Goal: Information Seeking & Learning: Learn about a topic

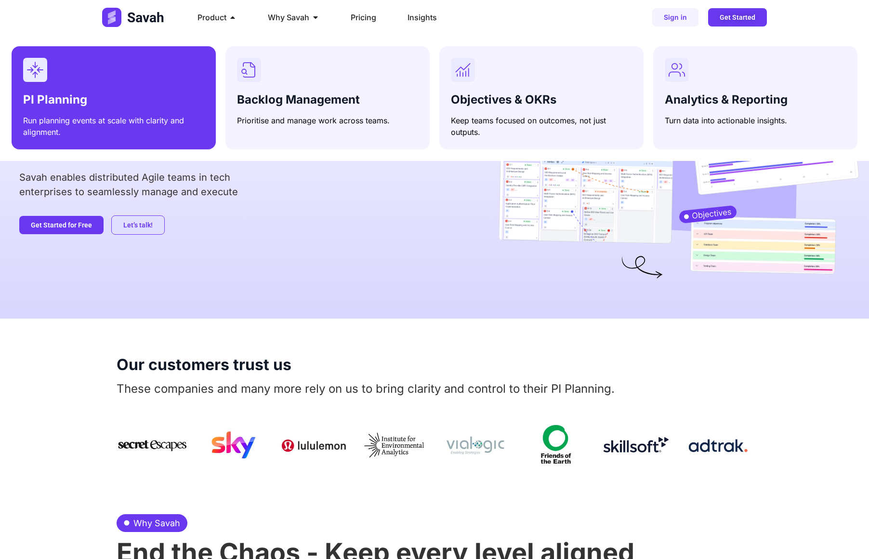
click at [121, 93] on h3 "PI Planning" at bounding box center [113, 100] width 181 height 14
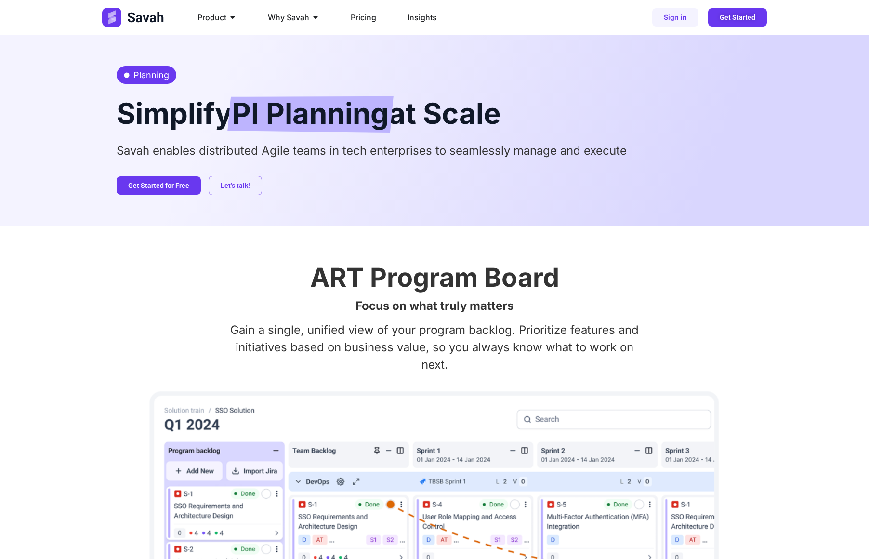
click at [141, 25] on img at bounding box center [134, 17] width 64 height 19
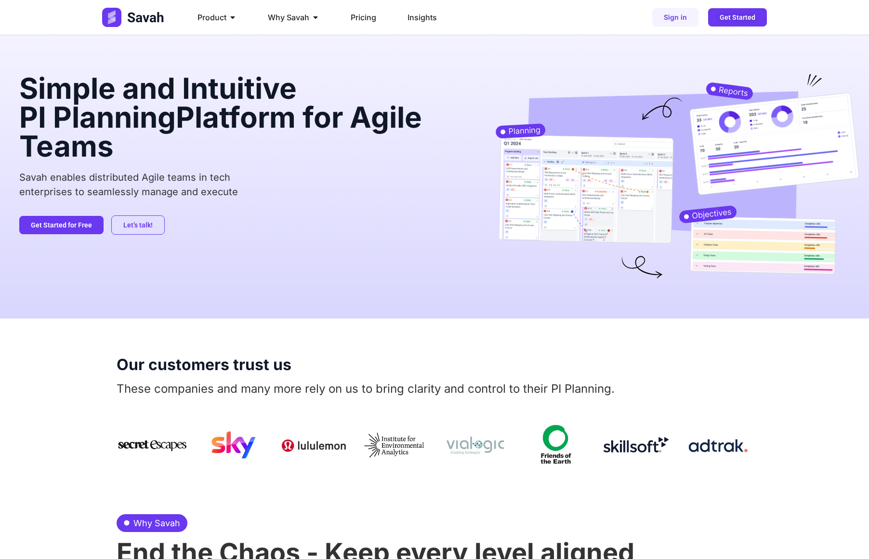
scroll to position [86, 0]
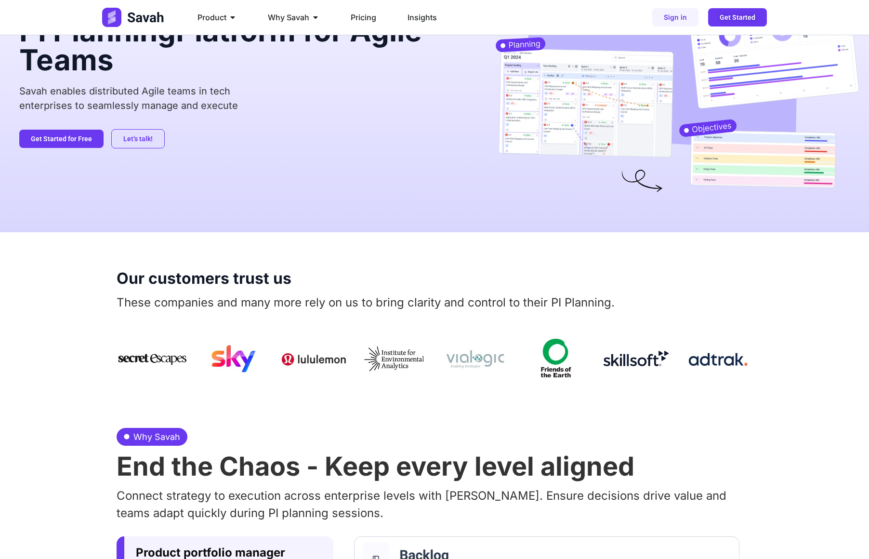
drag, startPoint x: 132, startPoint y: 265, endPoint x: 320, endPoint y: 278, distance: 188.8
click at [320, 278] on div "Our customers trust us These companies and many more rely on us to bring clarit…" at bounding box center [435, 310] width 636 height 157
click at [320, 278] on h2 "Our customers trust us" at bounding box center [435, 278] width 636 height 15
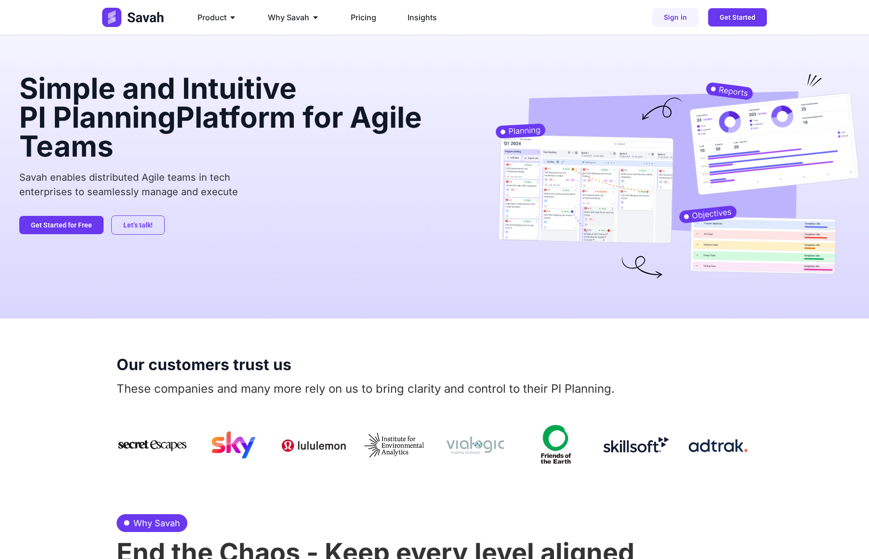
drag, startPoint x: 320, startPoint y: 278, endPoint x: 615, endPoint y: 106, distance: 341.6
click at [320, 278] on div "Simple and Intuitive PI Planning Platform for Agile Teams Savah enables distrib…" at bounding box center [241, 177] width 445 height 206
click at [34, 103] on span "PI Planning" at bounding box center [97, 117] width 157 height 35
